Goal: Entertainment & Leisure: Consume media (video, audio)

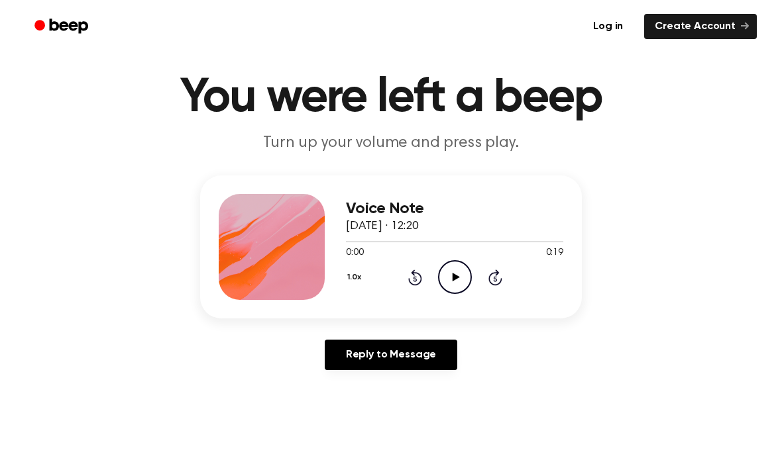
click at [455, 274] on icon "Play Audio" at bounding box center [455, 277] width 34 height 34
click at [455, 280] on icon "Pause Audio" at bounding box center [455, 277] width 34 height 34
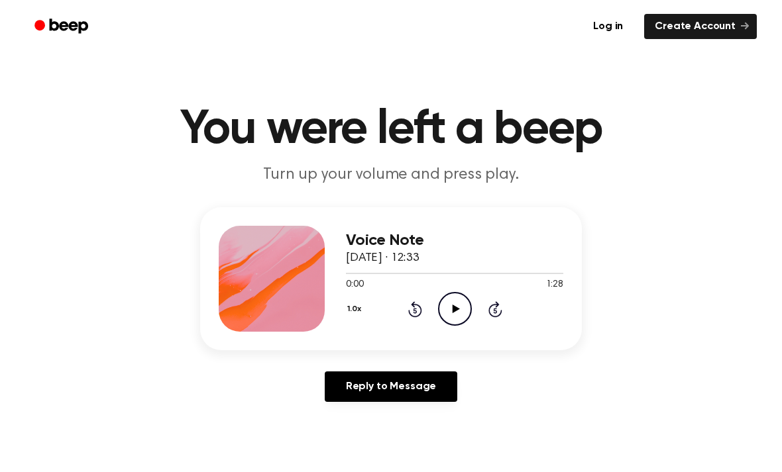
click at [454, 312] on icon at bounding box center [455, 309] width 7 height 9
click at [453, 313] on icon "Play Audio" at bounding box center [455, 309] width 34 height 34
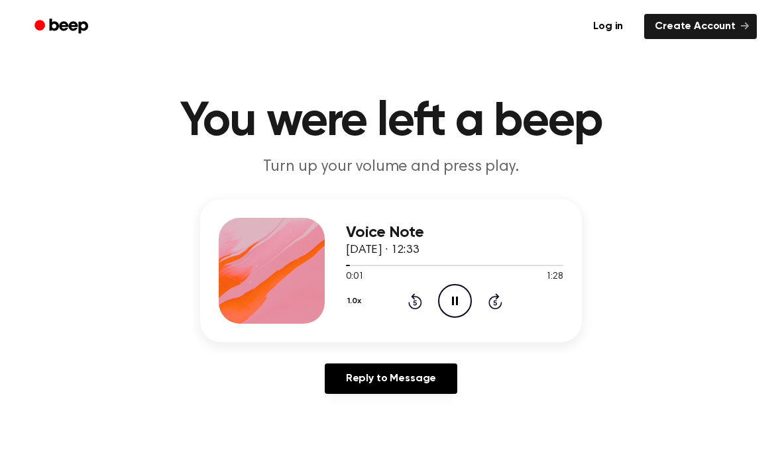
scroll to position [9, 0]
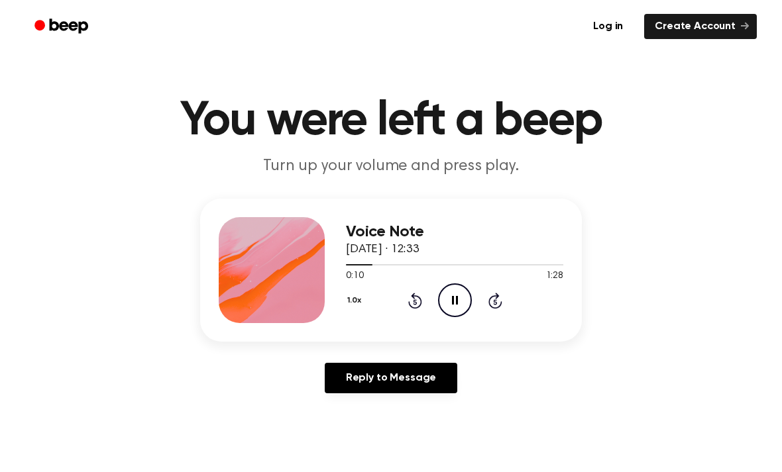
click at [494, 303] on icon at bounding box center [494, 302] width 3 height 5
click at [492, 302] on icon "Skip 5 seconds" at bounding box center [495, 300] width 15 height 17
click at [496, 301] on icon at bounding box center [494, 302] width 3 height 5
click at [470, 297] on circle at bounding box center [455, 300] width 32 height 32
click at [458, 296] on icon "Play Audio" at bounding box center [455, 301] width 34 height 34
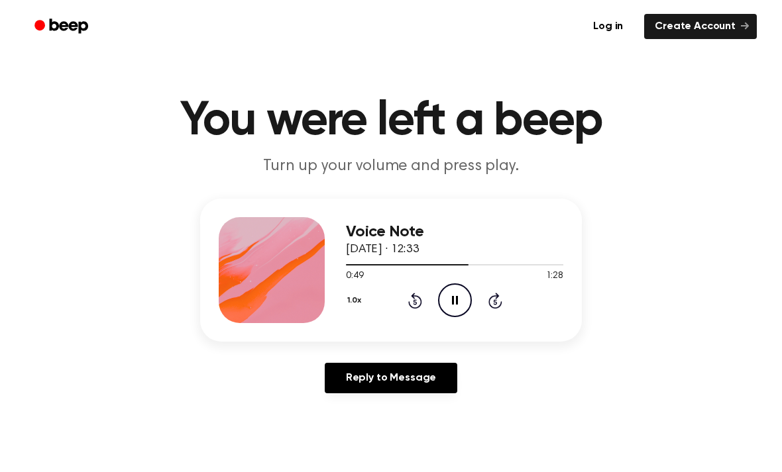
click at [458, 295] on icon "Pause Audio" at bounding box center [455, 301] width 34 height 34
click at [461, 299] on icon "Play Audio" at bounding box center [455, 301] width 34 height 34
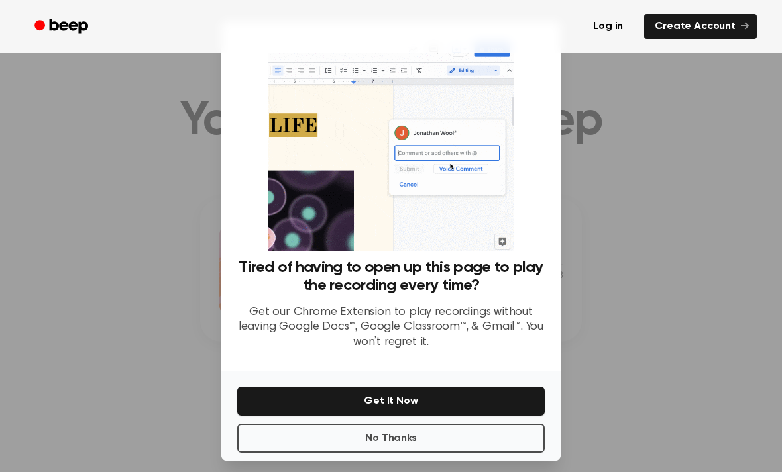
click at [529, 453] on button "No Thanks" at bounding box center [390, 438] width 307 height 29
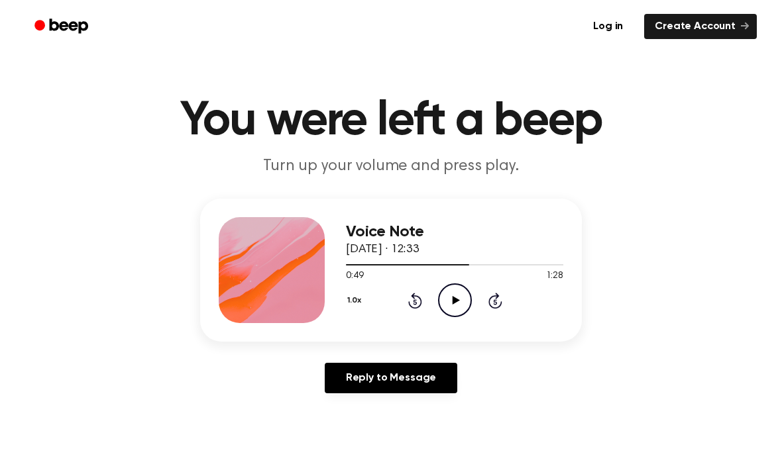
click at [455, 305] on icon "Play Audio" at bounding box center [455, 301] width 34 height 34
click at [453, 304] on icon at bounding box center [455, 300] width 6 height 9
click at [413, 300] on icon "Rewind 5 seconds" at bounding box center [415, 300] width 15 height 17
click at [460, 298] on icon "Play Audio" at bounding box center [455, 301] width 34 height 34
click at [457, 300] on icon at bounding box center [455, 300] width 6 height 9
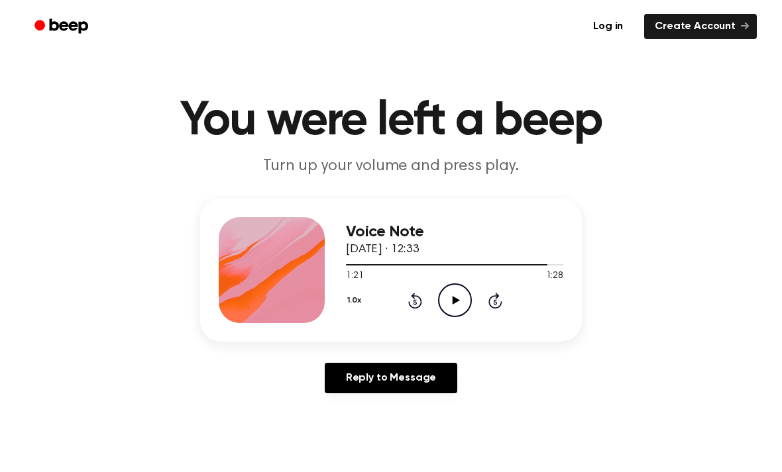
click at [408, 296] on icon "Rewind 5 seconds" at bounding box center [415, 300] width 15 height 17
click at [455, 299] on icon at bounding box center [455, 300] width 7 height 9
click at [452, 295] on icon "Pause Audio" at bounding box center [455, 301] width 34 height 34
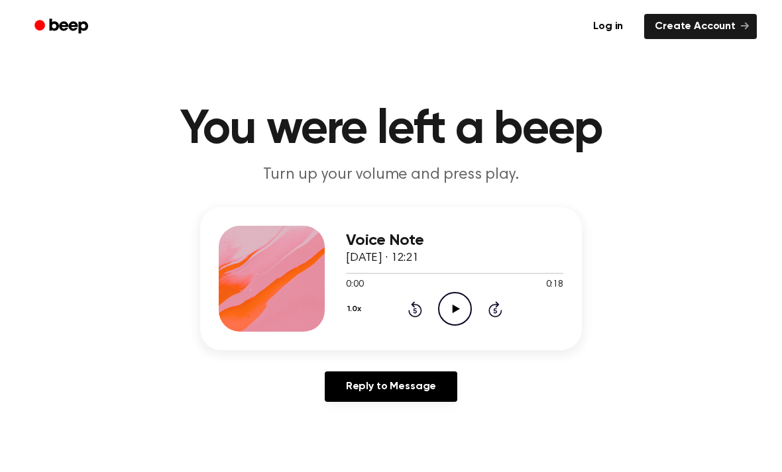
click at [456, 313] on icon "Play Audio" at bounding box center [455, 309] width 34 height 34
click at [447, 307] on icon "Play Audio" at bounding box center [455, 309] width 34 height 34
click at [455, 307] on icon "Pause Audio" at bounding box center [455, 309] width 34 height 34
click at [451, 302] on icon "Play Audio" at bounding box center [455, 309] width 34 height 34
click at [452, 308] on icon at bounding box center [455, 309] width 6 height 9
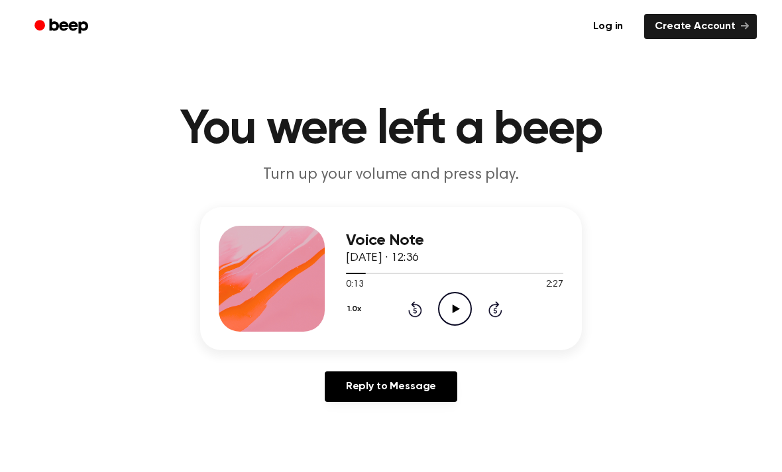
click at [635, 289] on div "Voice Note [DATE] · 12:36 0:13 2:27 Your browser does not support the [object O…" at bounding box center [391, 309] width 750 height 205
click at [462, 291] on div "0:13 2:27" at bounding box center [454, 285] width 217 height 14
click at [459, 304] on icon "Play Audio" at bounding box center [455, 309] width 34 height 34
click at [456, 303] on icon "Pause Audio" at bounding box center [455, 309] width 34 height 34
